Goal: Task Accomplishment & Management: Manage account settings

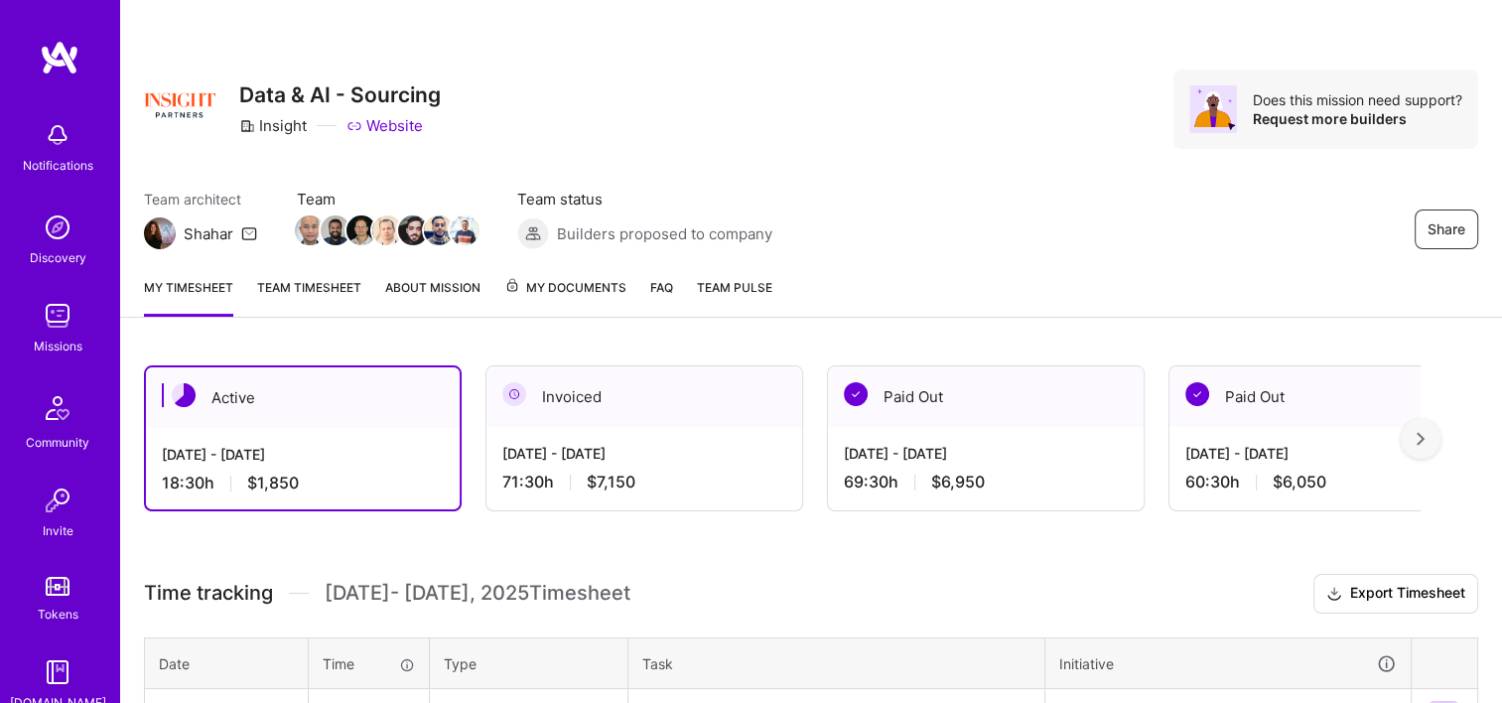
click at [563, 282] on span "My Documents" at bounding box center [565, 288] width 122 height 22
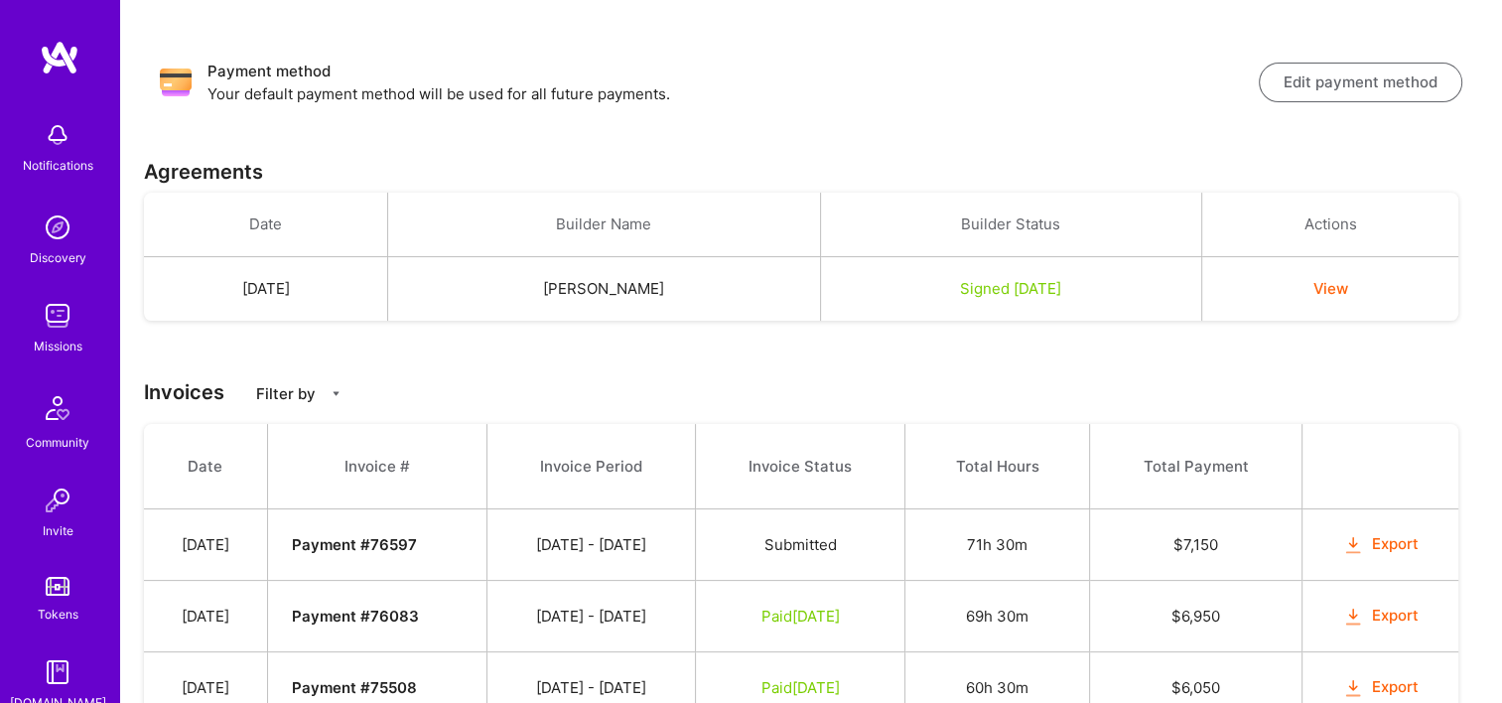
scroll to position [320, 0]
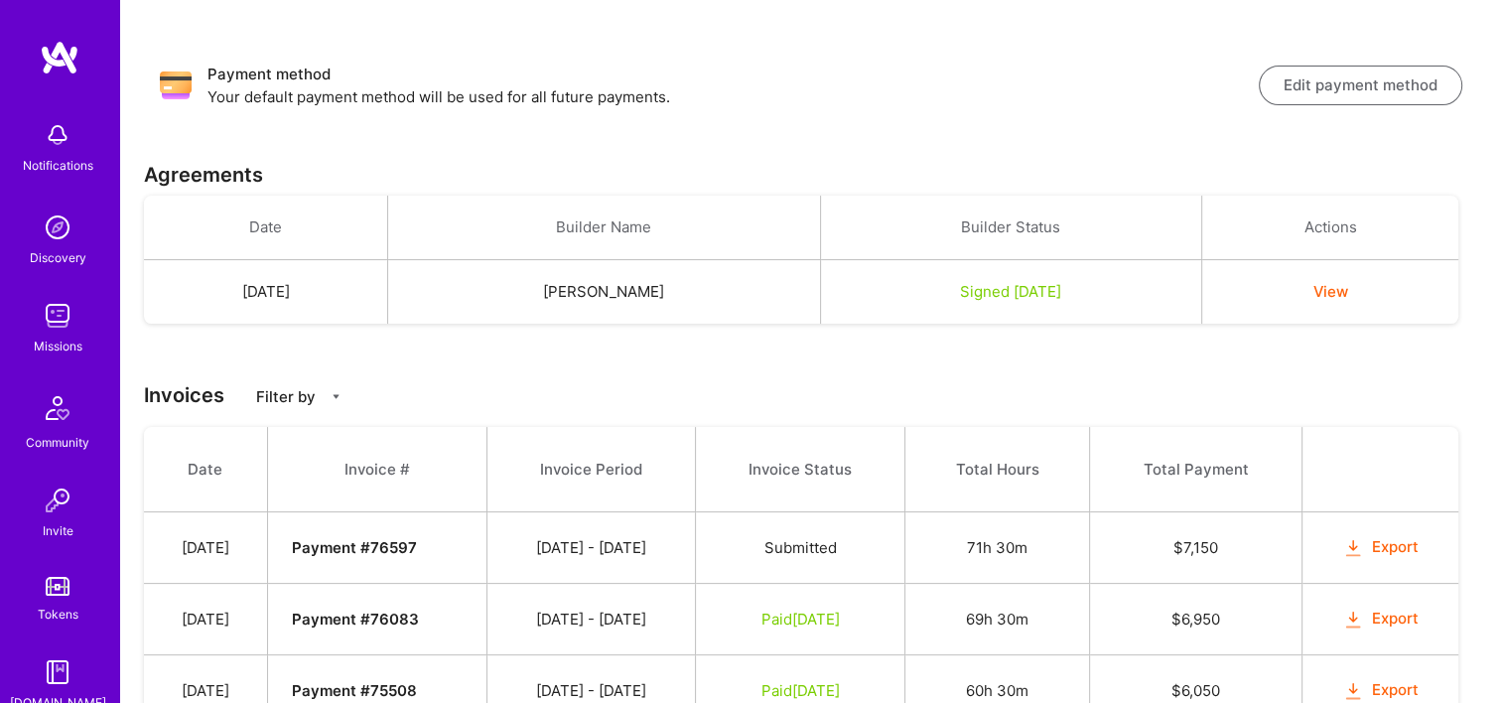
click at [1345, 286] on button "View" at bounding box center [1330, 291] width 35 height 21
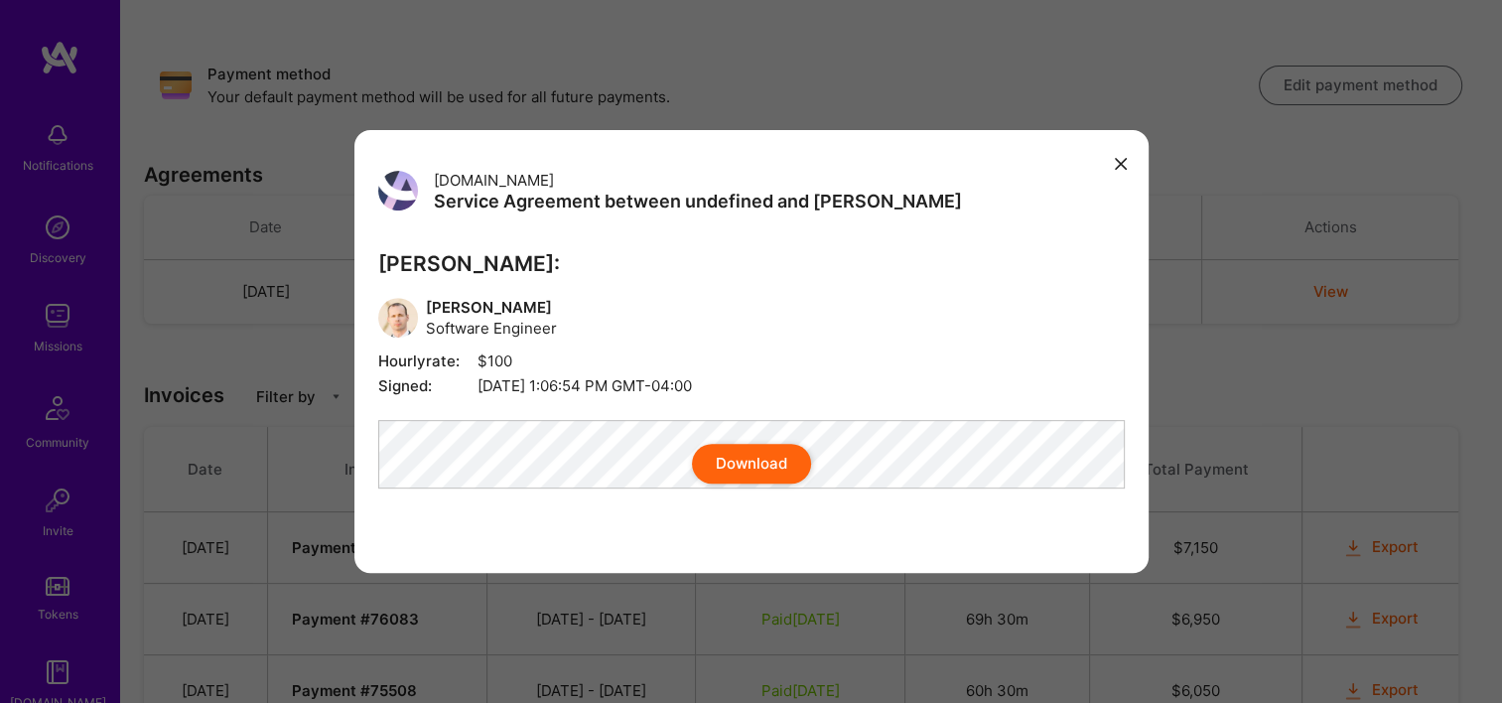
click at [723, 484] on button "Download" at bounding box center [751, 464] width 119 height 40
click at [1106, 149] on div "A.Team Service Agreement between undefined and A.Teamer A.Teamer: Keith Kelly S…" at bounding box center [751, 351] width 794 height 443
click at [1125, 158] on icon "modal" at bounding box center [1121, 164] width 12 height 12
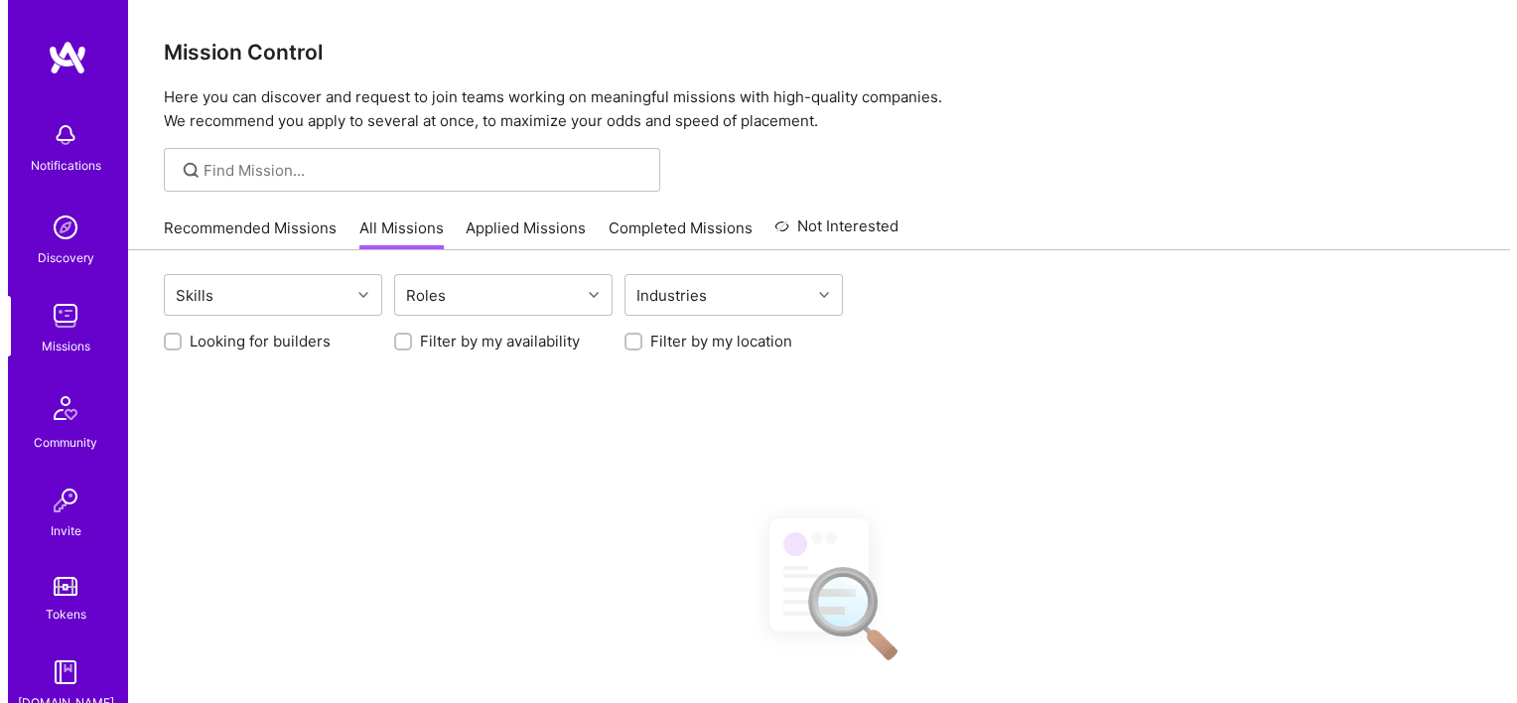
scroll to position [185, 0]
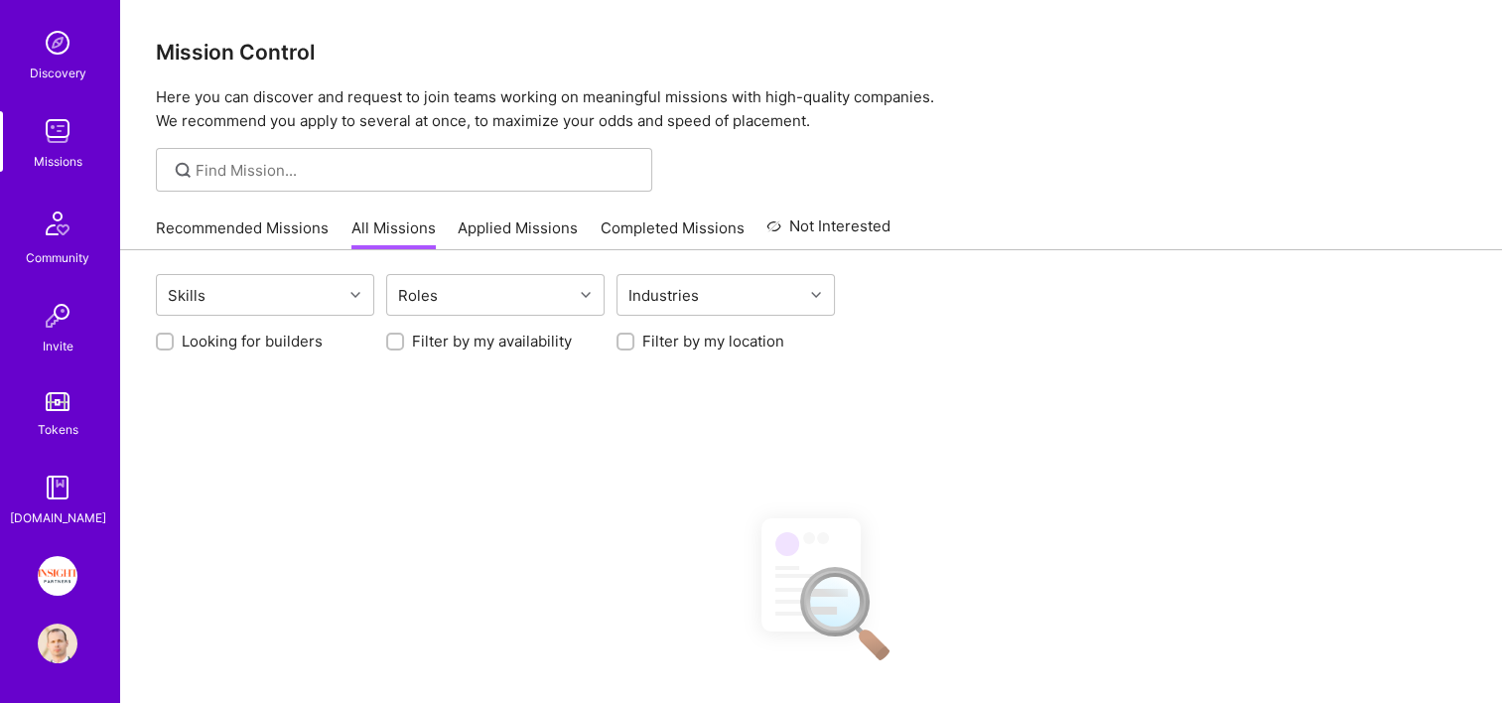
click at [47, 655] on img at bounding box center [58, 643] width 40 height 40
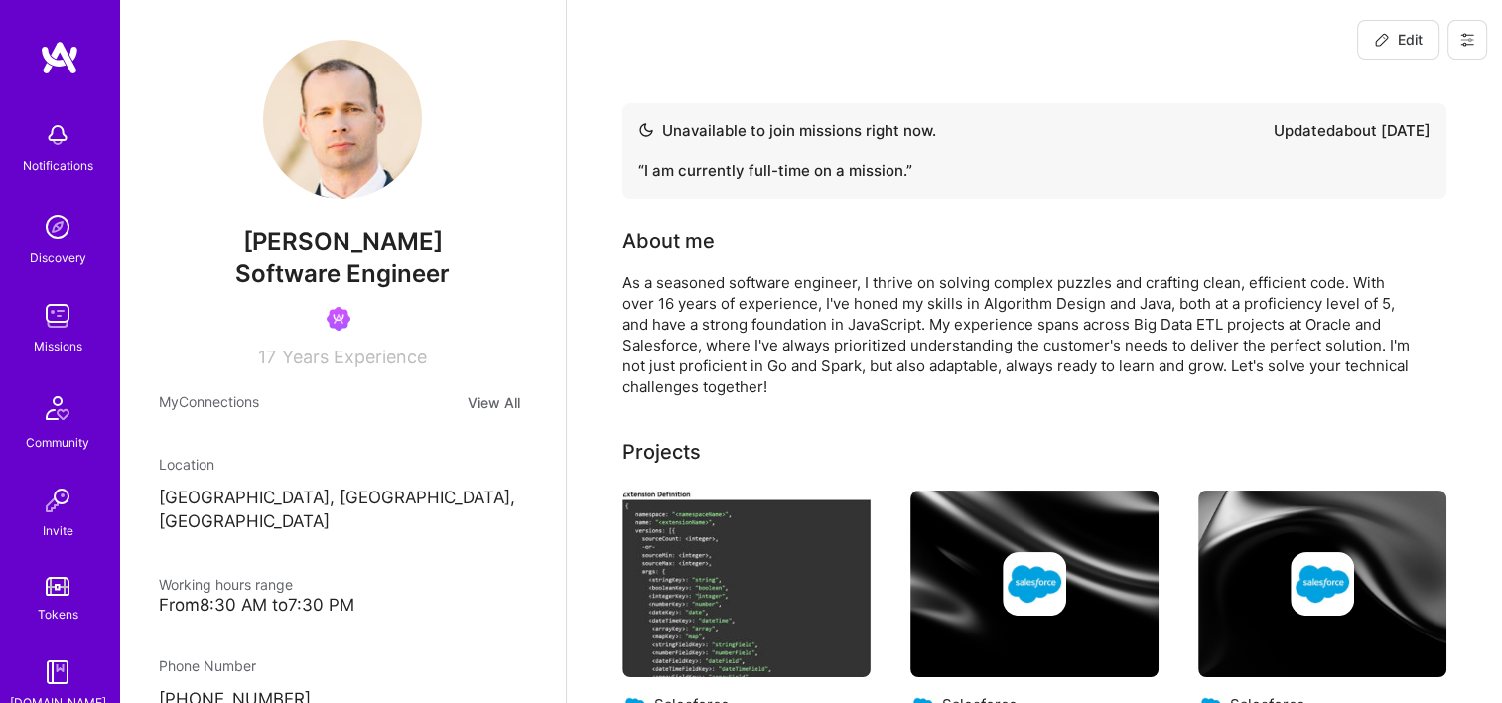
click at [1481, 41] on button at bounding box center [1468, 40] width 40 height 40
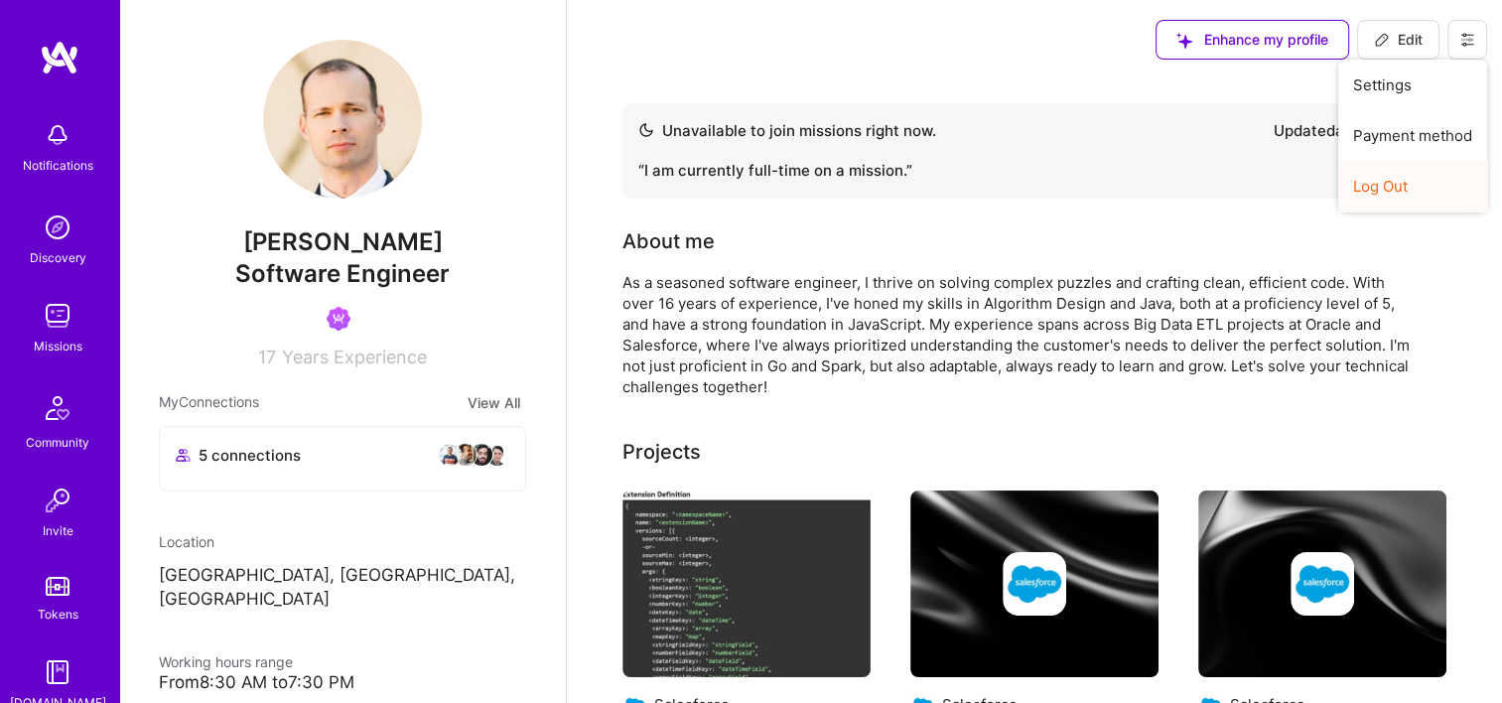
click at [1417, 202] on button "Log Out" at bounding box center [1412, 186] width 149 height 51
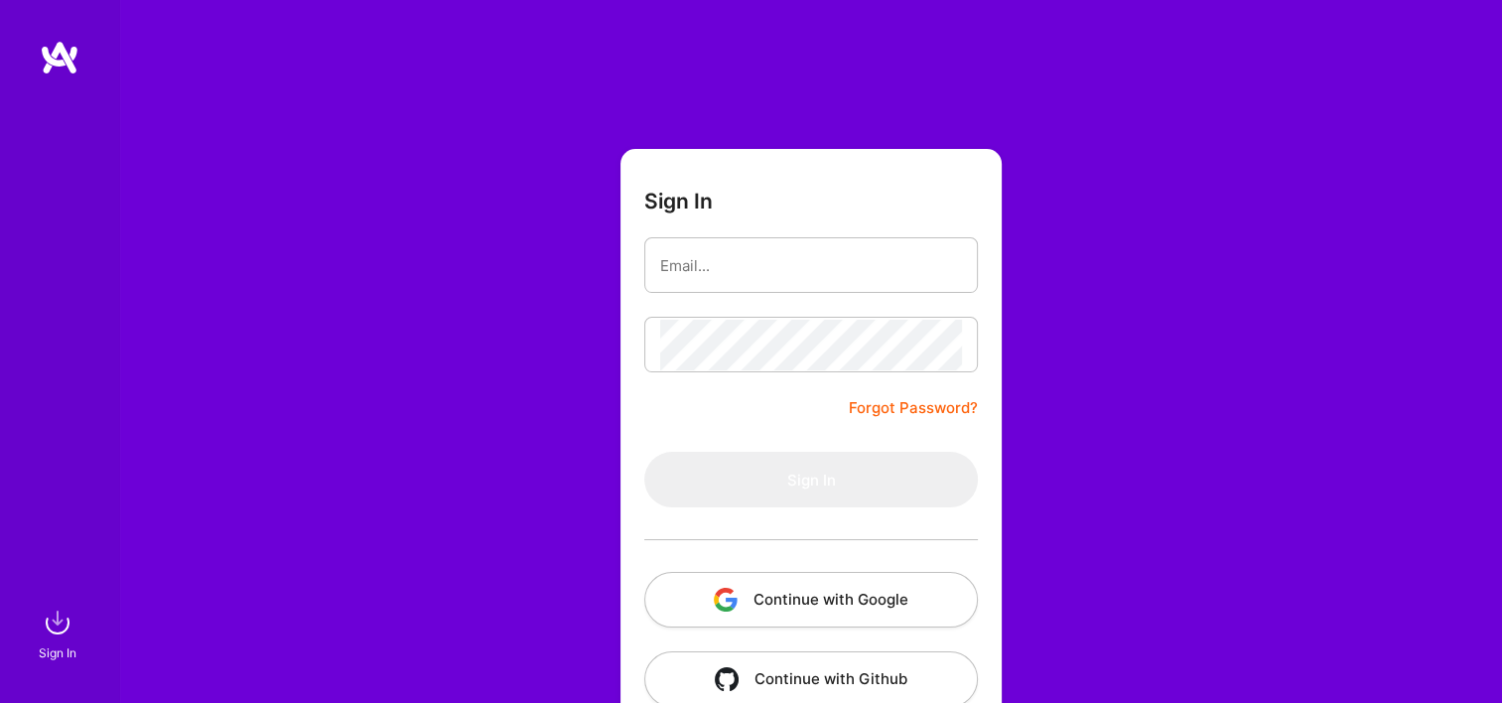
click at [744, 596] on button "Continue with Google" at bounding box center [811, 600] width 334 height 56
